Goal: Task Accomplishment & Management: Use online tool/utility

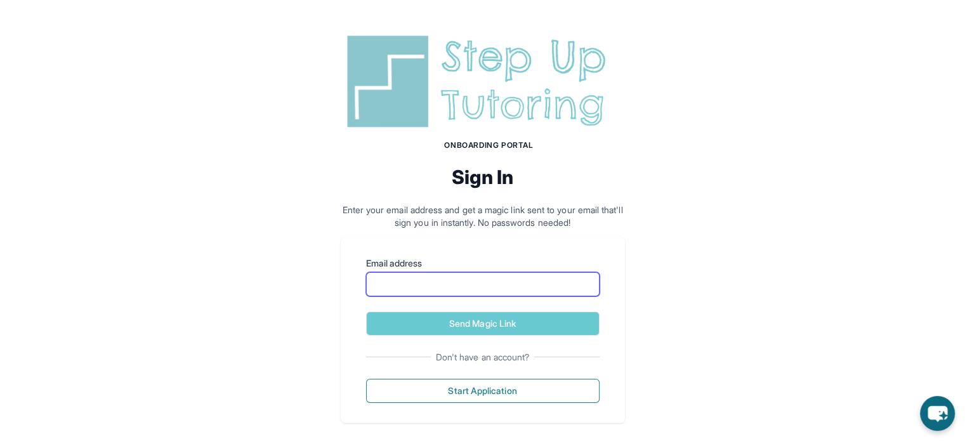
click at [490, 290] on input "Email address" at bounding box center [483, 284] width 234 height 24
type input "**********"
click at [366, 312] on button "Send Magic Link" at bounding box center [483, 324] width 234 height 24
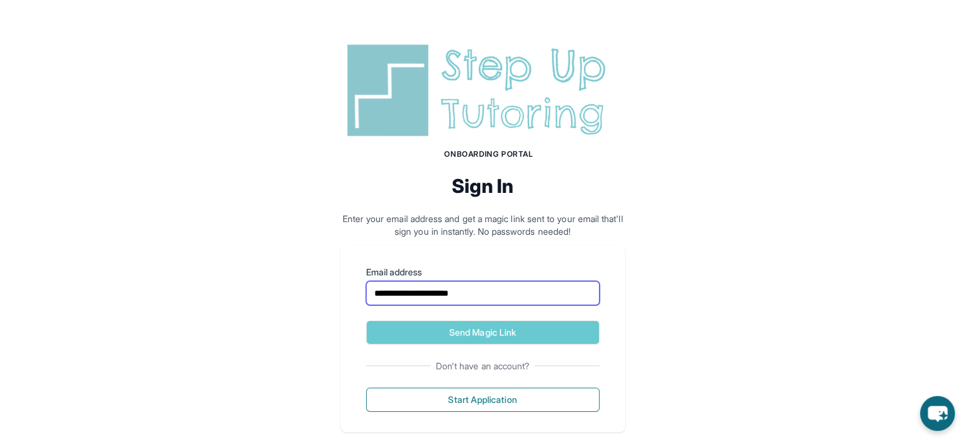
scroll to position [70, 0]
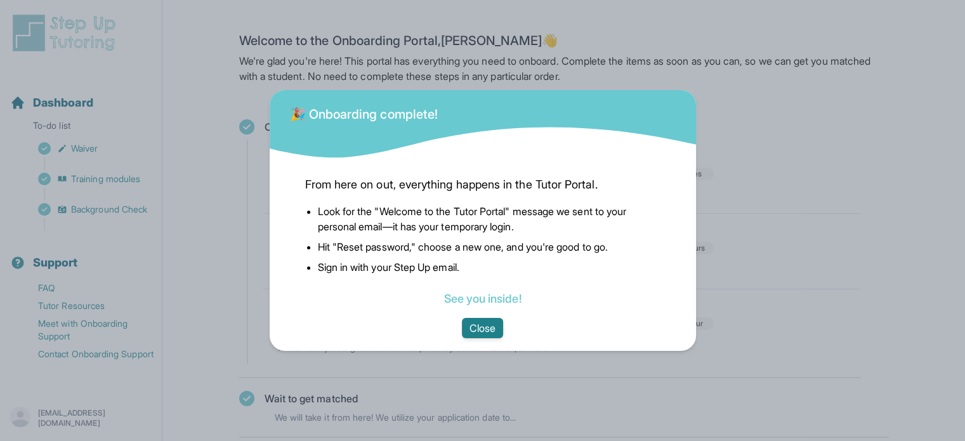
click at [489, 334] on button "Close" at bounding box center [482, 328] width 41 height 20
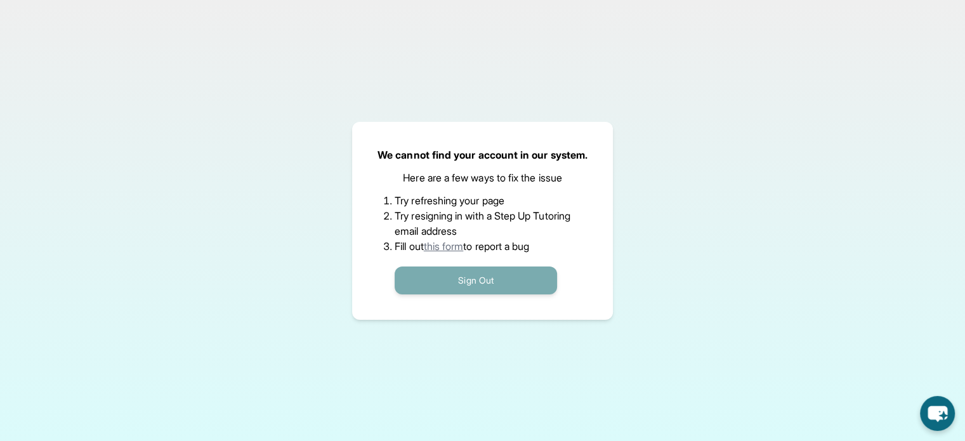
click at [492, 269] on button "Sign Out" at bounding box center [476, 281] width 163 height 28
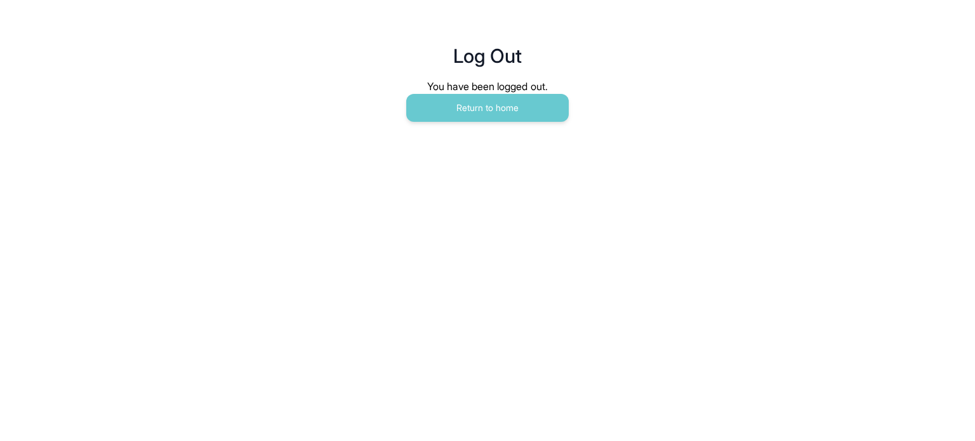
click at [510, 83] on div "You have been logged out." at bounding box center [487, 86] width 427 height 15
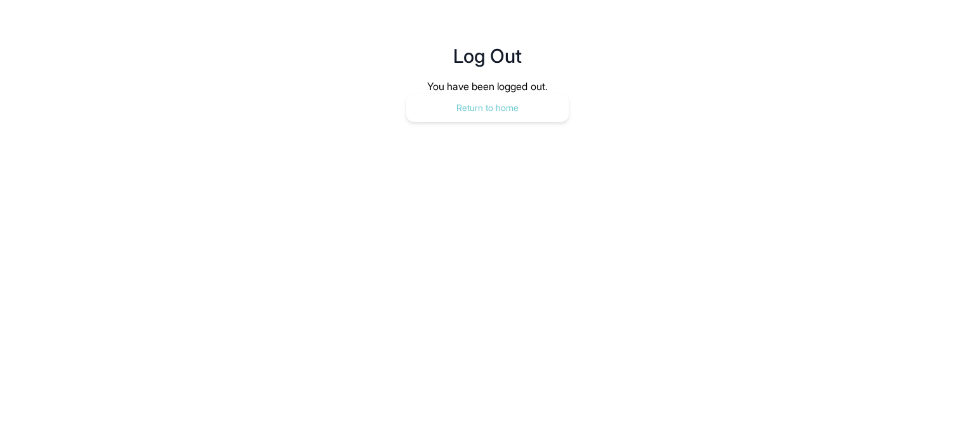
click at [501, 115] on button "Return to home" at bounding box center [487, 108] width 163 height 28
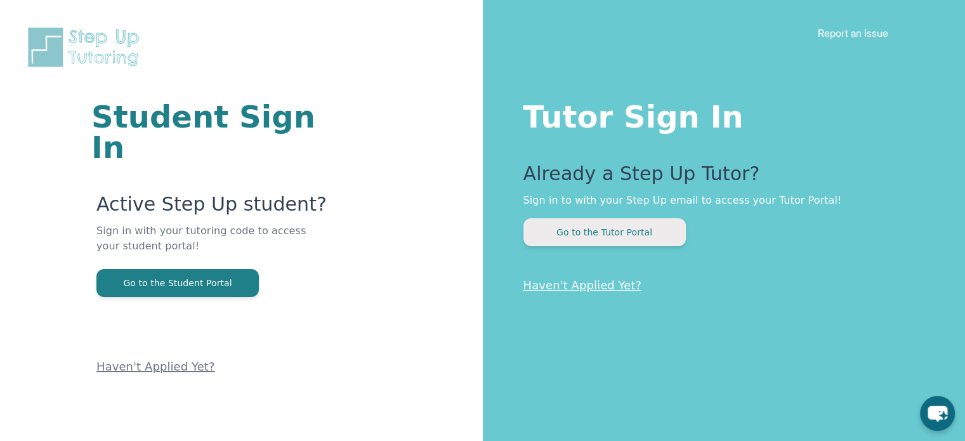
click at [619, 234] on button "Go to the Tutor Portal" at bounding box center [605, 232] width 163 height 28
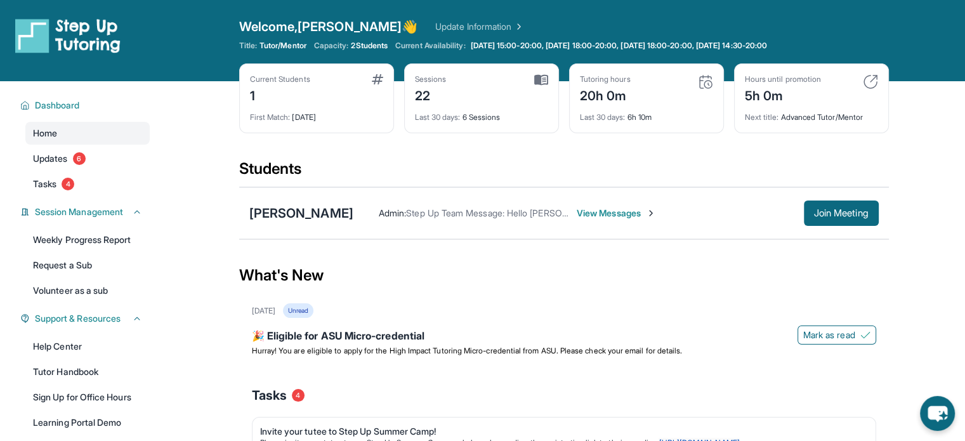
drag, startPoint x: 474, startPoint y: 177, endPoint x: 206, endPoint y: 96, distance: 279.7
click at [821, 206] on button "Join Meeting" at bounding box center [841, 213] width 75 height 25
click at [446, 96] on div "22" at bounding box center [431, 94] width 32 height 20
click at [421, 95] on div "22" at bounding box center [431, 94] width 32 height 20
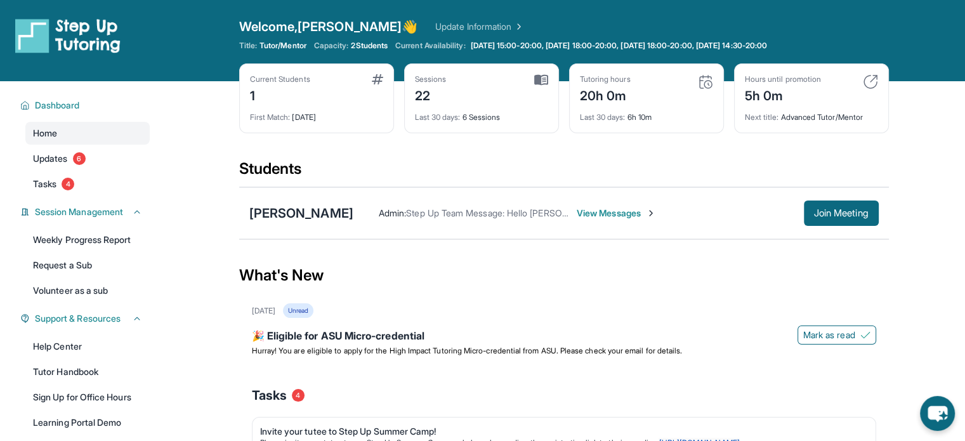
click at [421, 95] on div "22" at bounding box center [431, 94] width 32 height 20
click at [310, 93] on div "1" at bounding box center [280, 94] width 60 height 20
